Goal: Task Accomplishment & Management: Manage account settings

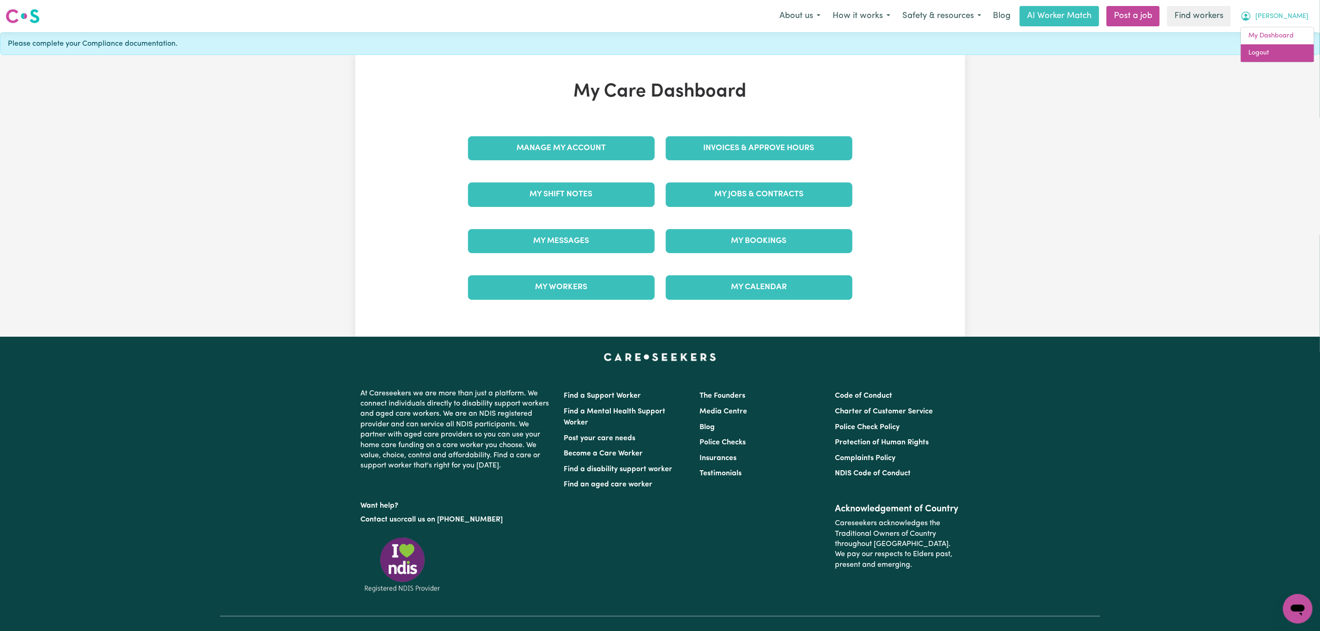
click at [1280, 54] on link "Logout" at bounding box center [1277, 53] width 73 height 18
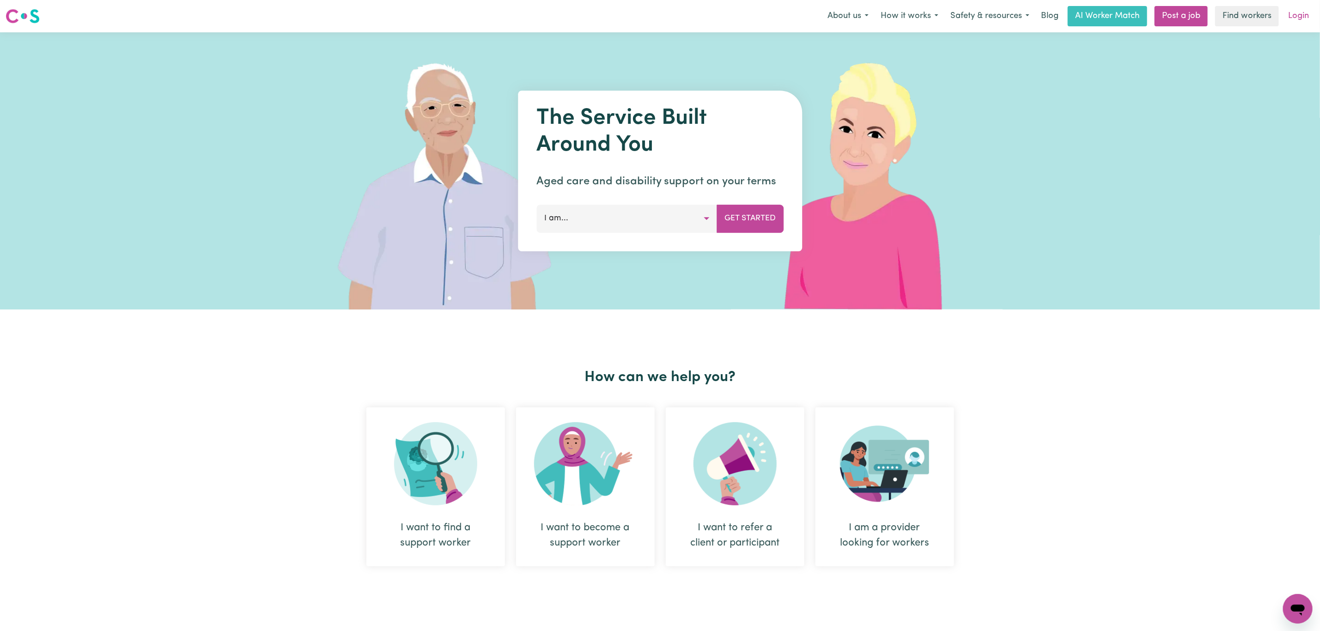
click at [1302, 10] on link "Login" at bounding box center [1299, 16] width 32 height 20
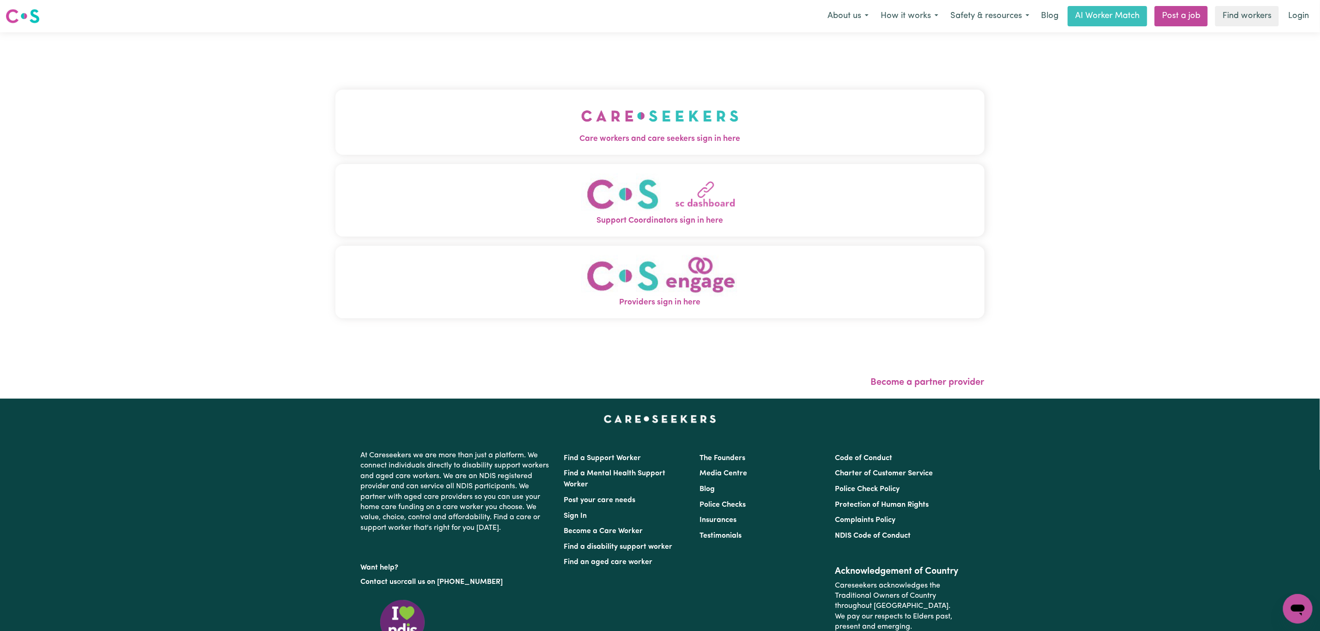
click at [448, 106] on button "Care workers and care seekers sign in here" at bounding box center [659, 122] width 649 height 65
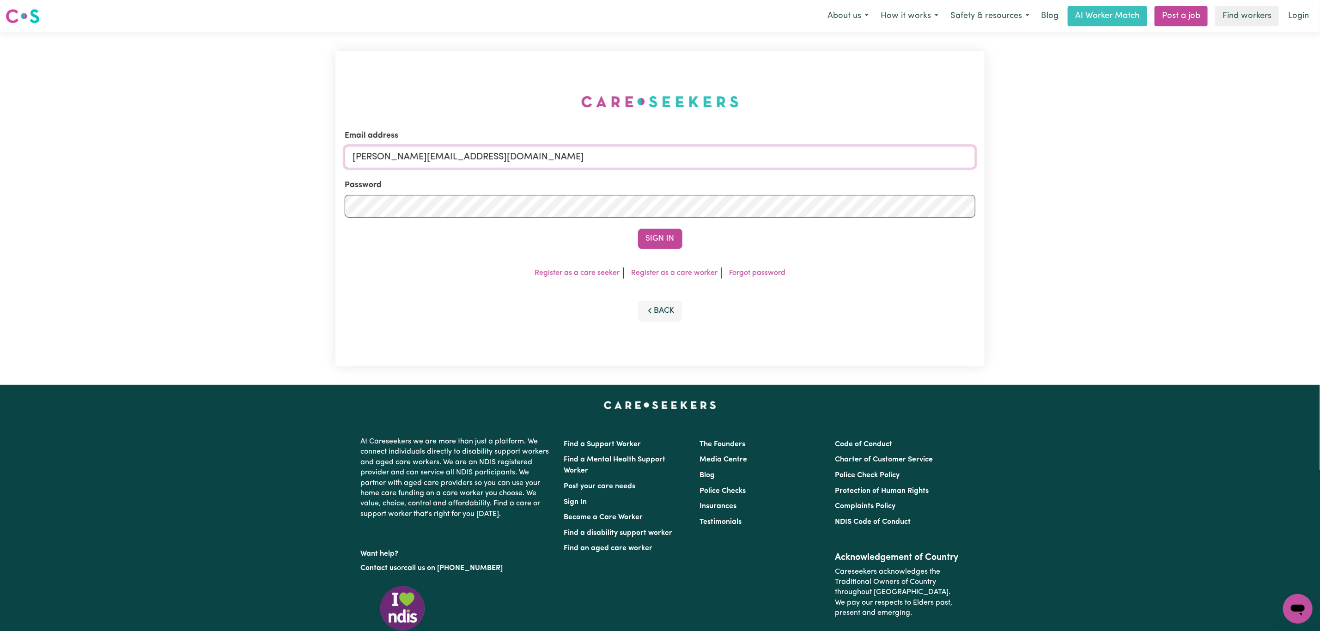
click at [405, 155] on input "[PERSON_NAME][EMAIL_ADDRESS][DOMAIN_NAME]" at bounding box center [660, 157] width 631 height 22
drag, startPoint x: 397, startPoint y: 155, endPoint x: 698, endPoint y: 167, distance: 301.0
click at [698, 167] on input "[EMAIL_ADDRESS][PERSON_NAME][DOMAIN_NAME]" at bounding box center [660, 157] width 631 height 22
click at [419, 166] on input "[EMAIL_ADDRESS][PERSON_NAME][DOMAIN_NAME]" at bounding box center [660, 157] width 631 height 22
drag, startPoint x: 402, startPoint y: 157, endPoint x: 689, endPoint y: 164, distance: 287.0
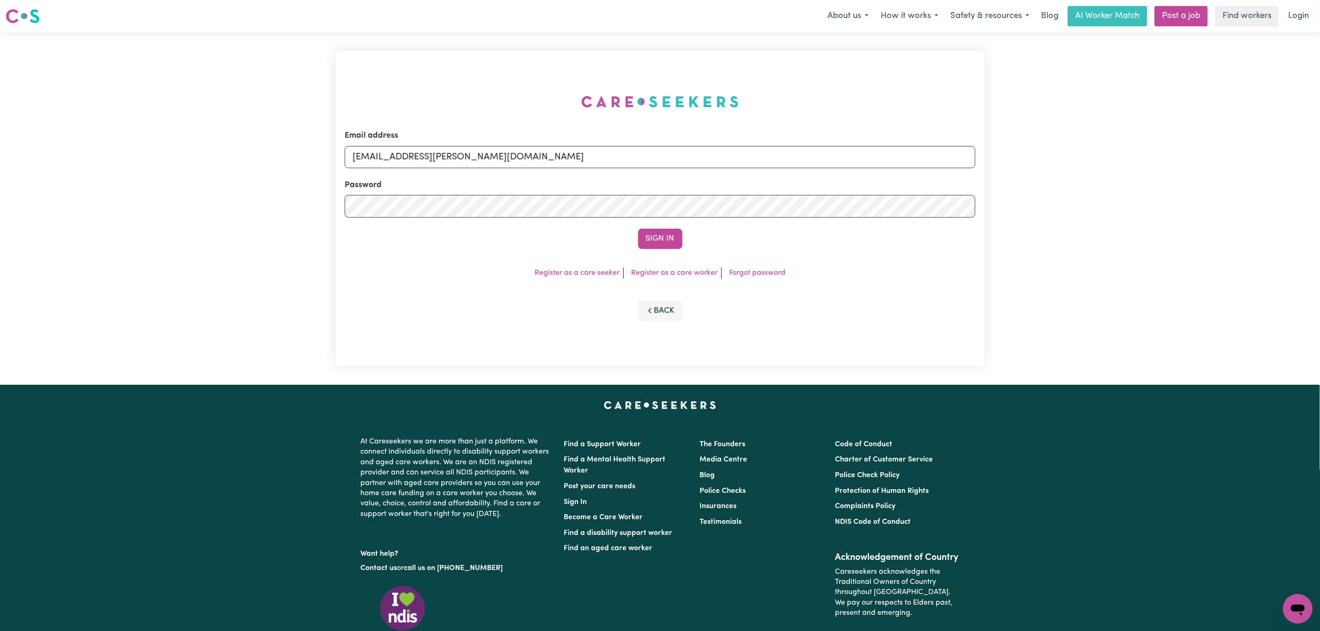
click at [689, 164] on input "[EMAIL_ADDRESS][PERSON_NAME][DOMAIN_NAME]" at bounding box center [660, 157] width 631 height 22
type input "superuser~[EMAIL_ADDRESS][DOMAIN_NAME]"
click at [671, 227] on form "Email address superuser~[EMAIL_ADDRESS][DOMAIN_NAME] Password Sign In" at bounding box center [660, 189] width 631 height 119
click at [671, 234] on button "Sign In" at bounding box center [660, 239] width 44 height 20
